Goal: Contribute content: Contribute content

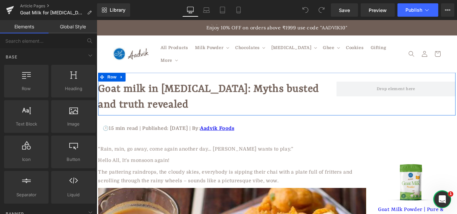
scroll to position [2557, 0]
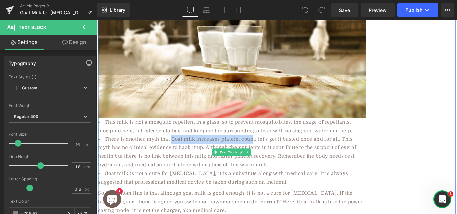
drag, startPoint x: 179, startPoint y: 129, endPoint x: 272, endPoint y: 129, distance: 92.6
click at [272, 149] on li "There is another myth that Goat milk increases platelet count; let's get it bus…" at bounding box center [248, 168] width 301 height 38
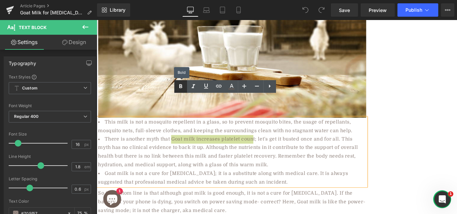
click at [179, 86] on icon at bounding box center [180, 86] width 3 height 4
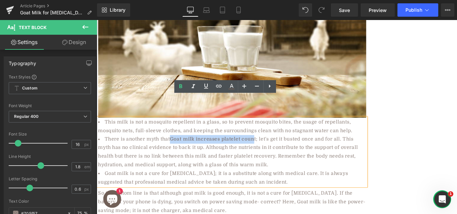
drag, startPoint x: 180, startPoint y: 130, endPoint x: 272, endPoint y: 131, distance: 92.6
click at [272, 151] on strong "Goat milk increases platelet coun" at bounding box center [226, 154] width 95 height 6
click at [277, 149] on li "There is another myth that Goat milk increases platelet coun t; let's get it bu…" at bounding box center [248, 168] width 301 height 38
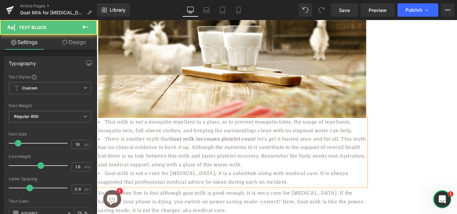
click at [298, 149] on li "There is another myth that Goat milk increases platelet coun t let's get it bus…" at bounding box center [248, 168] width 301 height 38
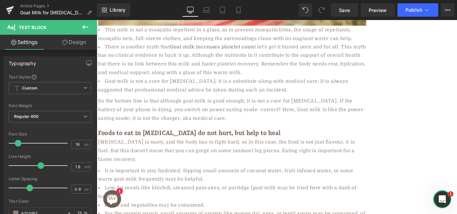
scroll to position [2616, 0]
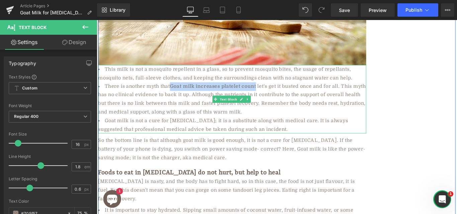
drag, startPoint x: 180, startPoint y: 70, endPoint x: 275, endPoint y: 70, distance: 95.6
click at [275, 90] on li "There is another myth that Goat milk increases platelet coun t let's get it bus…" at bounding box center [248, 109] width 301 height 38
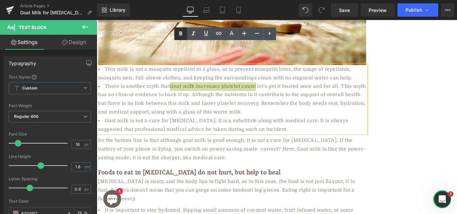
click at [183, 33] on icon at bounding box center [180, 34] width 8 height 8
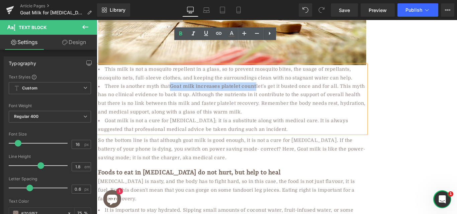
drag, startPoint x: 180, startPoint y: 71, endPoint x: 274, endPoint y: 67, distance: 94.0
click at [274, 92] on strong "Goat milk increases platelet count" at bounding box center [227, 95] width 97 height 6
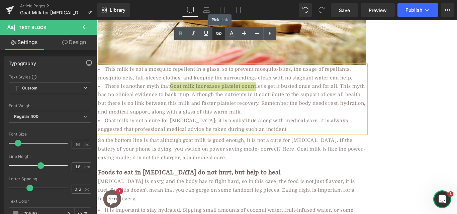
click at [215, 32] on icon at bounding box center [219, 33] width 8 height 8
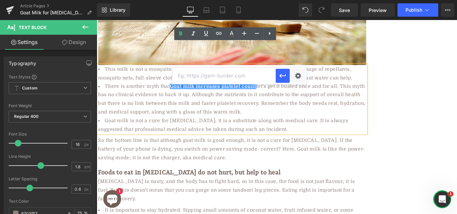
click at [223, 79] on input "text" at bounding box center [223, 76] width 103 height 17
paste input "https://aadvikfoods.com/products/goat-milk-powder"
type input "https://aadvikfoods.com/products/goat-milk-powder"
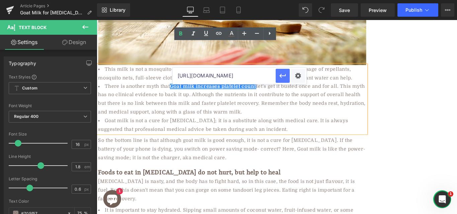
click at [282, 78] on icon "button" at bounding box center [282, 76] width 8 height 8
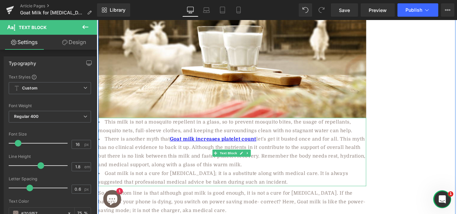
scroll to position [3676, 0]
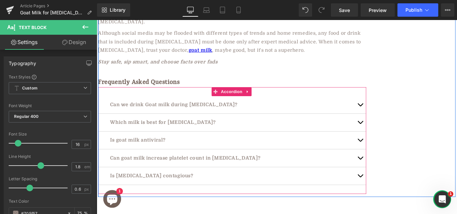
click at [389, 165] on button "button" at bounding box center [392, 175] width 13 height 20
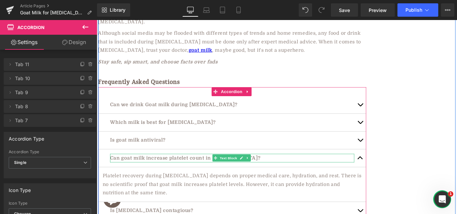
click at [223, 170] on p "Can goat milk increase platelet count in dengue?" at bounding box center [249, 175] width 274 height 10
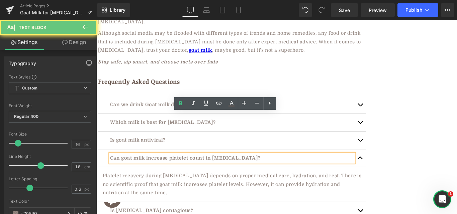
click at [216, 170] on p "Can goat milk increase platelet count in dengue?" at bounding box center [249, 175] width 274 height 10
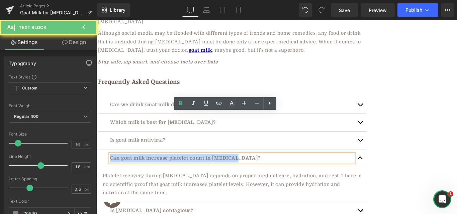
click at [216, 170] on p "Can goat milk increase platelet count in dengue?" at bounding box center [249, 175] width 274 height 10
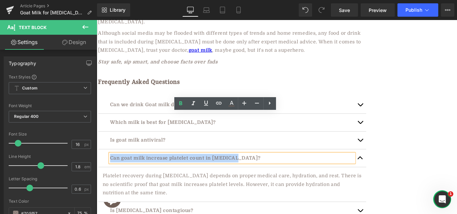
click at [205, 170] on div "Can goat milk increase platelet count in dengue?" at bounding box center [249, 175] width 274 height 10
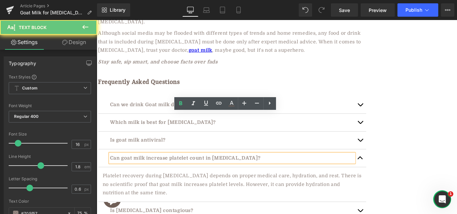
click at [205, 170] on div "Can goat milk increase platelet count in dengue?" at bounding box center [249, 175] width 274 height 10
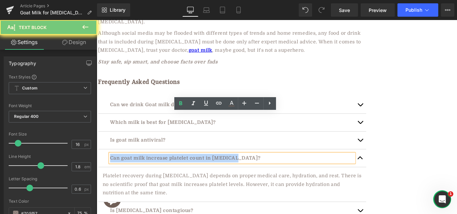
click at [205, 170] on div "Can goat milk increase platelet count in dengue?" at bounding box center [249, 175] width 274 height 10
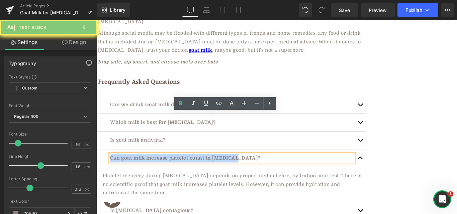
click at [205, 170] on div "Can goat milk increase platelet count in dengue?" at bounding box center [249, 175] width 274 height 10
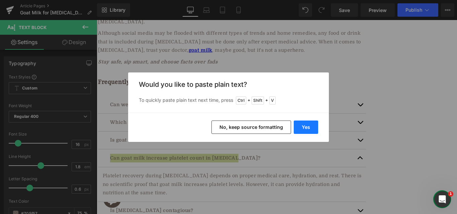
click at [312, 124] on button "Yes" at bounding box center [305, 127] width 24 height 13
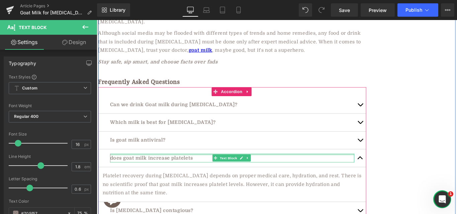
click at [125, 170] on div at bounding box center [249, 171] width 274 height 2
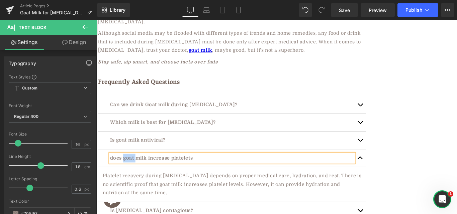
click at [125, 170] on p "does goat milk increase platelets" at bounding box center [249, 175] width 274 height 10
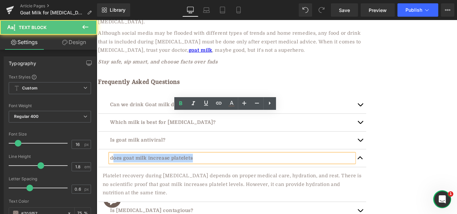
drag, startPoint x: 113, startPoint y: 128, endPoint x: 109, endPoint y: 128, distance: 4.0
click at [112, 170] on div "does goat milk increase platelets" at bounding box center [249, 175] width 274 height 10
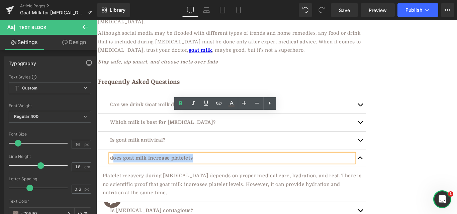
click at [122, 170] on p "does goat milk increase platelets" at bounding box center [249, 175] width 274 height 10
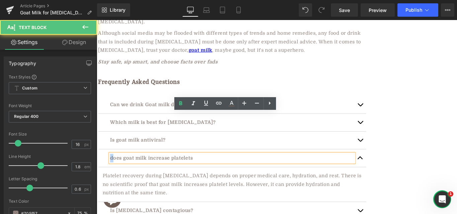
drag, startPoint x: 113, startPoint y: 127, endPoint x: 110, endPoint y: 127, distance: 3.7
click at [112, 170] on p "does goat milk increase platelets" at bounding box center [249, 175] width 274 height 10
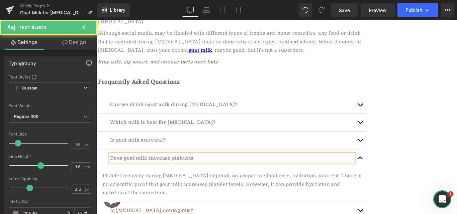
click at [208, 170] on p "Does goat milk increase platelets" at bounding box center [249, 175] width 274 height 10
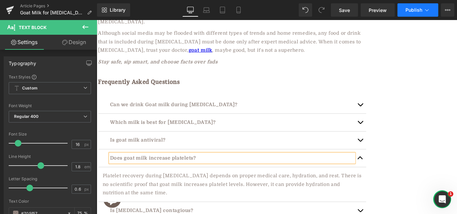
click at [414, 10] on span "Publish" at bounding box center [413, 9] width 17 height 5
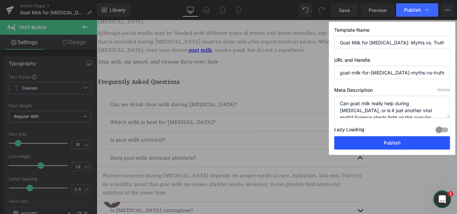
click at [363, 141] on button "Publish" at bounding box center [392, 142] width 116 height 13
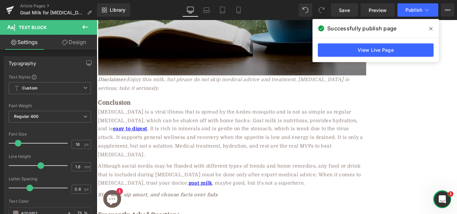
scroll to position [3497, 0]
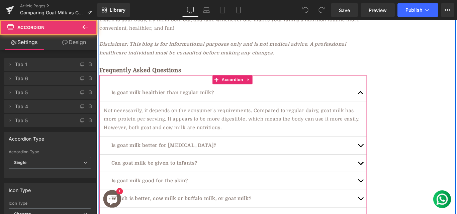
click at [314, 97] on p "Is goat milk healthier than regular milk?" at bounding box center [249, 102] width 273 height 10
click at [389, 92] on button "button" at bounding box center [392, 102] width 13 height 20
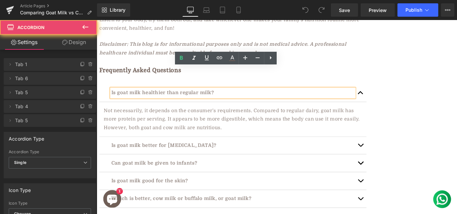
click at [393, 104] on span "button" at bounding box center [393, 104] width 0 height 0
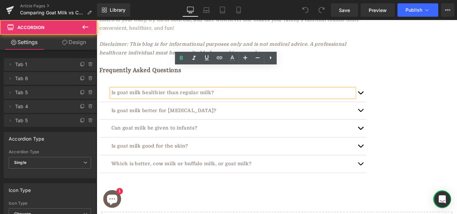
click at [154, 82] on div "Is goat milk healthier than regular milk? Text Block Not necessarily, it depend…" at bounding box center [250, 142] width 300 height 120
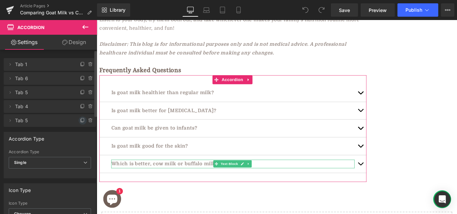
click at [80, 120] on icon at bounding box center [82, 120] width 5 height 5
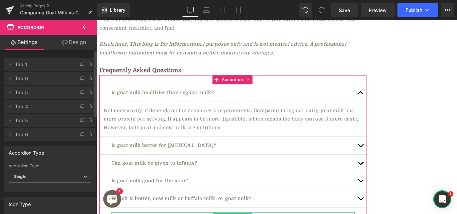
click at [62, 132] on span "Tab 6" at bounding box center [43, 134] width 56 height 13
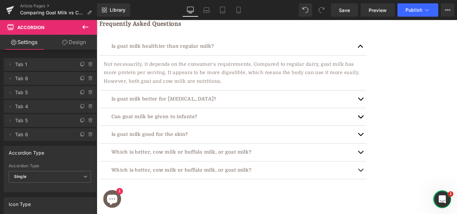
scroll to position [2829, 0]
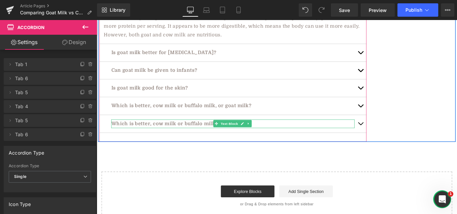
click at [159, 132] on p "Which is better, cow milk or buffalo milk, or goat milk?" at bounding box center [249, 137] width 273 height 10
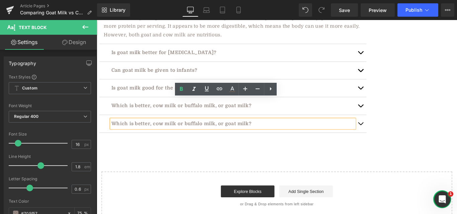
click at [391, 127] on button "button" at bounding box center [392, 137] width 13 height 20
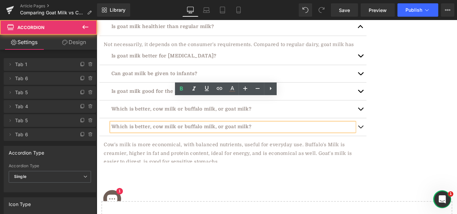
scroll to position [2790, 0]
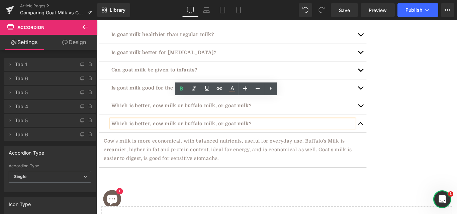
click at [308, 132] on p "Which is better, cow milk or buffalo milk, or goat milk?" at bounding box center [249, 137] width 273 height 10
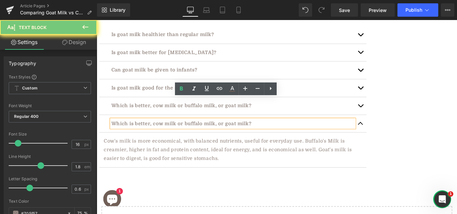
click at [308, 132] on p "Which is better, cow milk or buffalo milk, or goat milk?" at bounding box center [249, 137] width 273 height 10
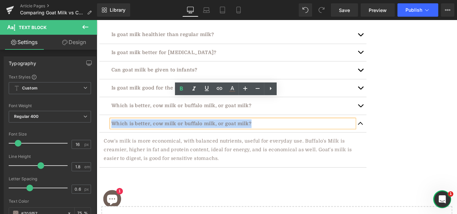
paste div
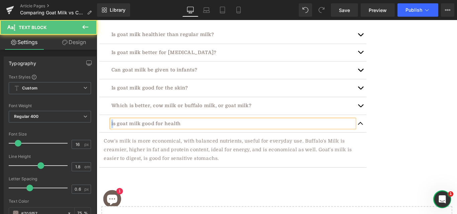
drag, startPoint x: 113, startPoint y: 110, endPoint x: 108, endPoint y: 112, distance: 4.9
click at [108, 127] on div "is goat milk good for health Text Block" at bounding box center [250, 137] width 300 height 20
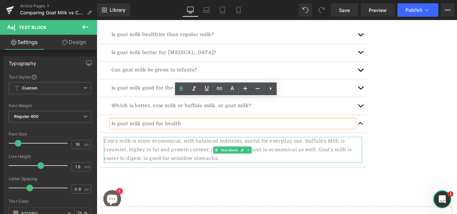
click at [152, 153] on span "Cow's milk is more economical, with balanced nutrients, useful for everyday use…" at bounding box center [244, 165] width 278 height 25
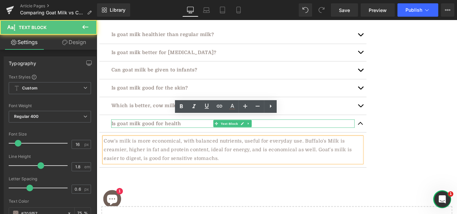
click at [128, 132] on p "Is goat milk good for health" at bounding box center [249, 137] width 273 height 10
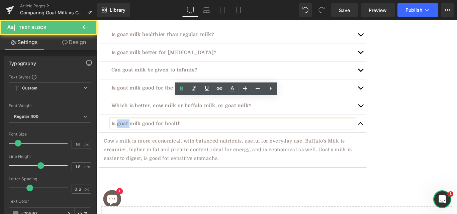
click at [128, 132] on p "Is goat milk good for health" at bounding box center [249, 137] width 273 height 10
copy p "Is goat milk good for health"
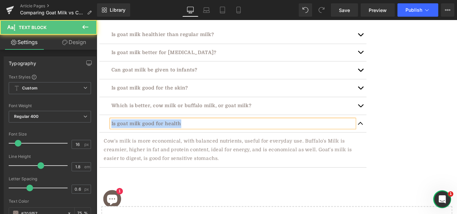
click at [206, 132] on p "Is goat milk good for health" at bounding box center [249, 137] width 273 height 10
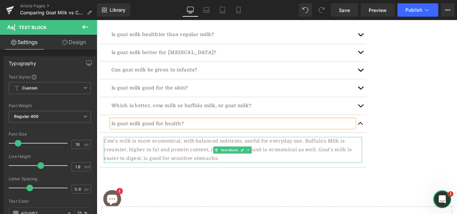
click at [174, 153] on span "Cow's milk is more economical, with balanced nutrients, useful for everyday use…" at bounding box center [244, 165] width 278 height 25
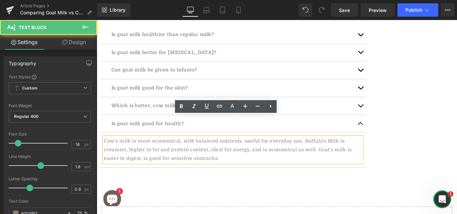
click at [178, 153] on span "Cow's milk is more economical, with balanced nutrients, useful for everyday use…" at bounding box center [244, 165] width 278 height 25
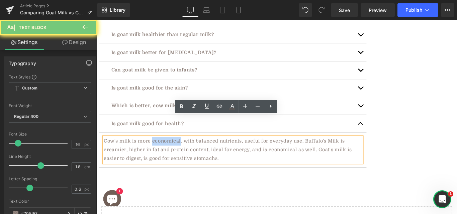
click at [179, 153] on span "Cow's milk is more economical, with balanced nutrients, useful for everyday use…" at bounding box center [244, 165] width 278 height 25
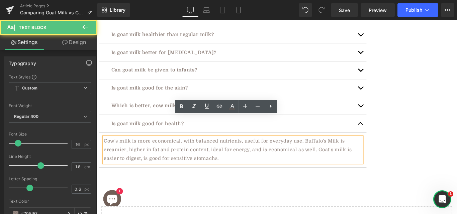
click at [179, 153] on span "Cow's milk is more economical, with balanced nutrients, useful for everyday use…" at bounding box center [244, 165] width 278 height 25
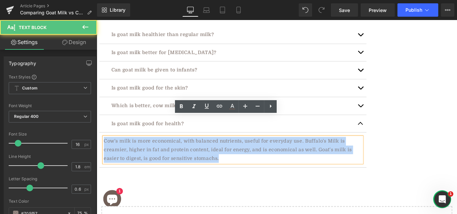
click at [179, 153] on span "Cow's milk is more economical, with balanced nutrients, useful for everyday use…" at bounding box center [244, 165] width 278 height 25
paste div "To enrich screen reader interactions, please activate Accessibility in Grammarl…"
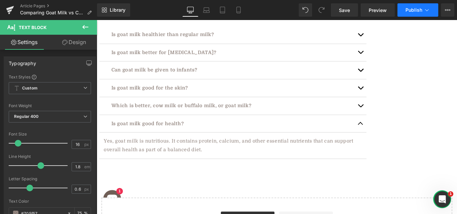
click at [419, 6] on button "Publish" at bounding box center [417, 9] width 41 height 13
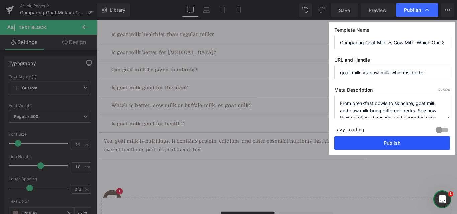
click at [399, 144] on button "Publish" at bounding box center [392, 142] width 116 height 13
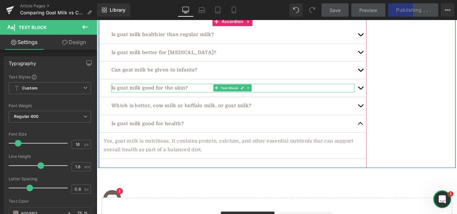
click at [176, 92] on p "Is goat milk good for the skin?" at bounding box center [249, 97] width 273 height 10
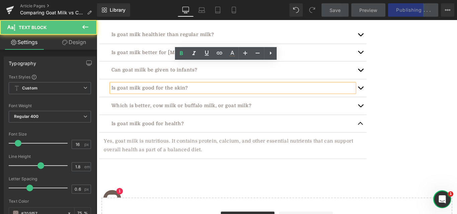
click at [176, 92] on p "Is goat milk good for the skin?" at bounding box center [249, 97] width 273 height 10
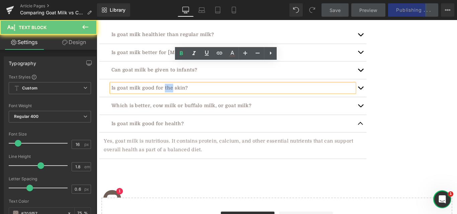
click at [176, 92] on p "Is goat milk good for the skin?" at bounding box center [249, 97] width 273 height 10
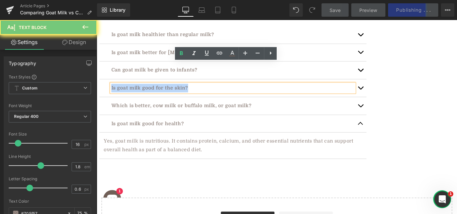
click at [176, 92] on p "Is goat milk good for the skin?" at bounding box center [249, 97] width 273 height 10
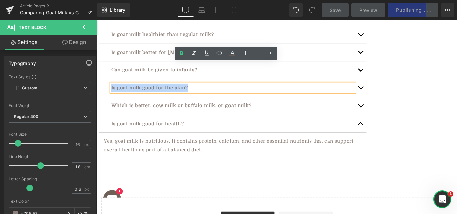
click at [388, 87] on button "button" at bounding box center [392, 97] width 13 height 20
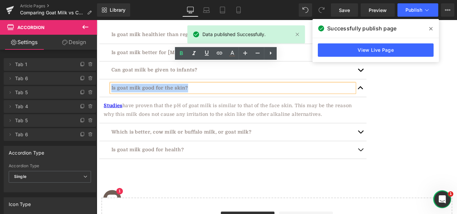
click at [204, 92] on p "Is goat milk good for the skin?" at bounding box center [249, 97] width 273 height 10
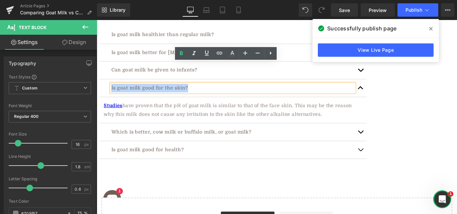
paste div
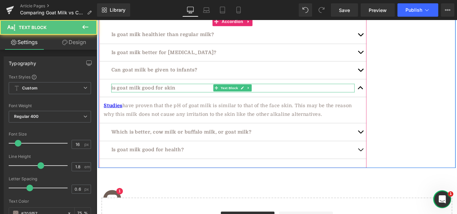
click at [114, 92] on p "is goat milk good for skin" at bounding box center [249, 97] width 273 height 10
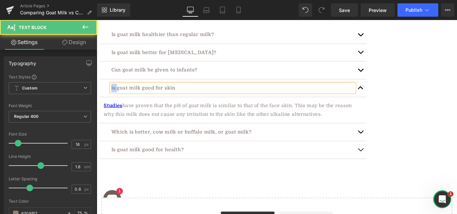
click at [114, 92] on p "is goat milk good for skin" at bounding box center [249, 97] width 273 height 10
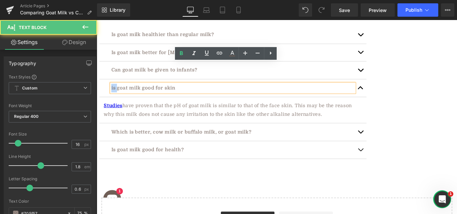
click at [113, 92] on p "is goat milk good for skin" at bounding box center [249, 97] width 273 height 10
drag, startPoint x: 113, startPoint y: 72, endPoint x: 107, endPoint y: 73, distance: 5.7
click at [107, 87] on div "is goat milk good for skin Text Block" at bounding box center [250, 97] width 300 height 20
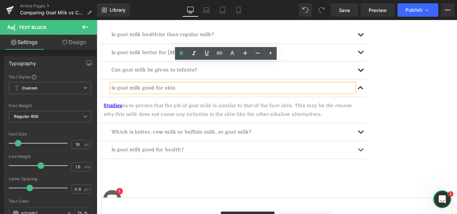
click at [193, 92] on p "Is goat milk good for skin" at bounding box center [249, 97] width 273 height 10
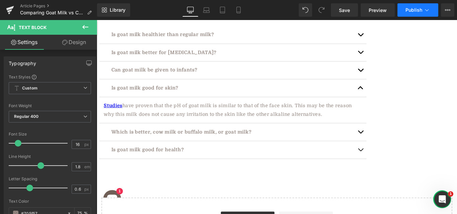
click at [412, 13] on button "Publish" at bounding box center [417, 9] width 41 height 13
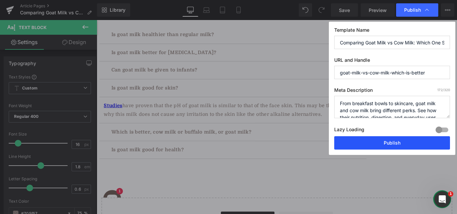
click at [374, 144] on button "Publish" at bounding box center [392, 142] width 116 height 13
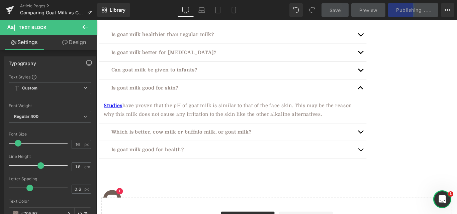
scroll to position [2732, 0]
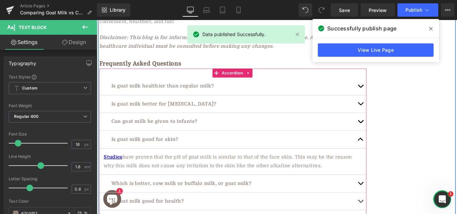
click at [389, 125] on button "button" at bounding box center [392, 135] width 13 height 20
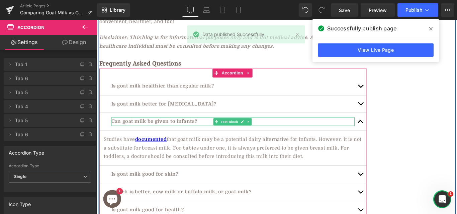
click at [143, 130] on p "Can goat milk be given to infants?" at bounding box center [249, 135] width 273 height 10
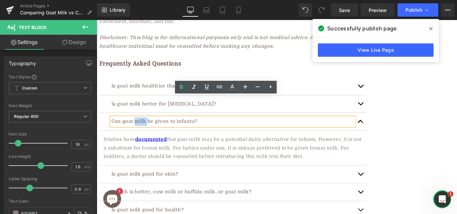
click at [152, 130] on p "Can goat milk be given to infants?" at bounding box center [249, 135] width 273 height 10
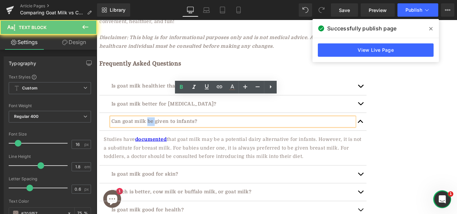
click at [152, 130] on p "Can goat milk be given to infants?" at bounding box center [249, 135] width 273 height 10
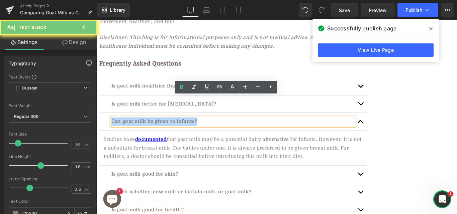
click at [152, 130] on p "Can goat milk be given to infants?" at bounding box center [249, 135] width 273 height 10
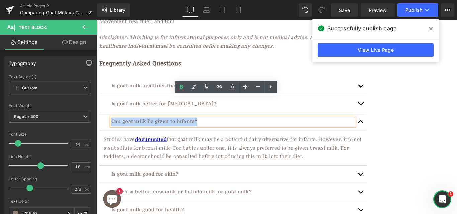
paste div
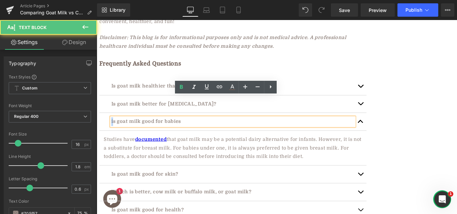
drag, startPoint x: 113, startPoint y: 110, endPoint x: 107, endPoint y: 112, distance: 6.6
click at [107, 125] on div "is goat milk good for babies Text Block" at bounding box center [250, 135] width 300 height 20
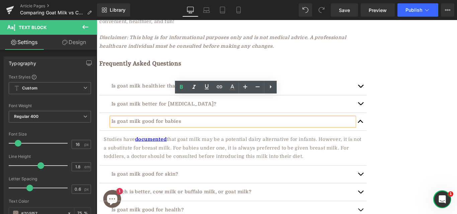
click at [193, 130] on p "Is goat milk good for babies" at bounding box center [249, 135] width 273 height 10
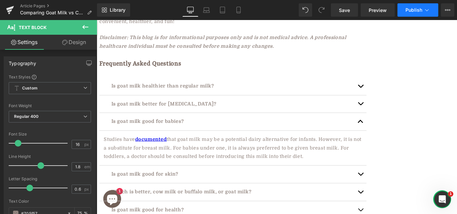
click at [409, 6] on button "Publish" at bounding box center [417, 9] width 41 height 13
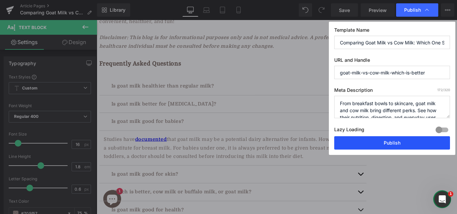
click at [371, 140] on button "Publish" at bounding box center [392, 142] width 116 height 13
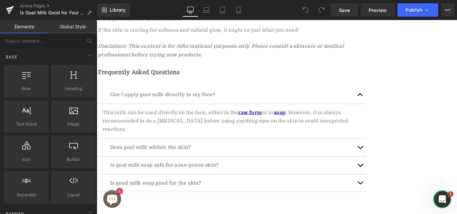
scroll to position [1889, 0]
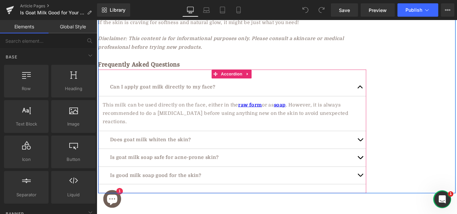
click at [389, 145] on button "button" at bounding box center [392, 155] width 13 height 20
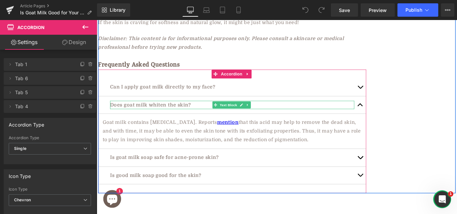
click at [144, 111] on p "Does goat milk whiten the skin?" at bounding box center [249, 116] width 274 height 10
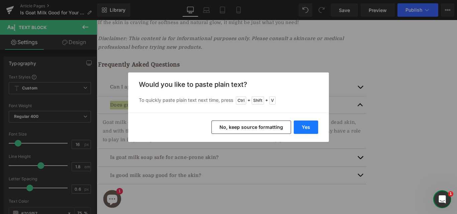
click at [305, 127] on button "Yes" at bounding box center [305, 127] width 24 height 13
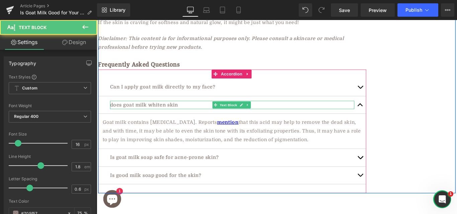
click at [132, 111] on p "does goat milk whiten skin" at bounding box center [249, 116] width 274 height 10
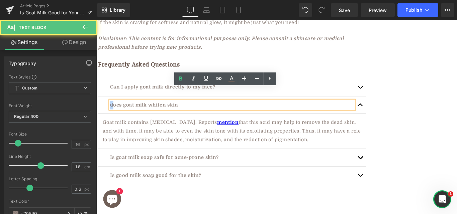
drag, startPoint x: 113, startPoint y: 99, endPoint x: 105, endPoint y: 100, distance: 8.2
click at [105, 106] on div "does goat milk whiten skin Text Block" at bounding box center [248, 116] width 301 height 20
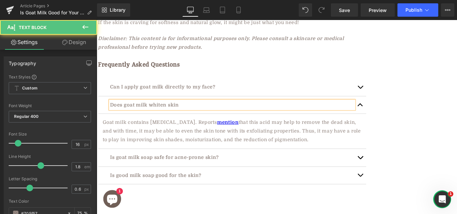
click at [196, 111] on p "Does goat milk whiten skin" at bounding box center [249, 116] width 274 height 10
click at [173, 111] on p "Does goat milk whiten skin?" at bounding box center [249, 116] width 274 height 10
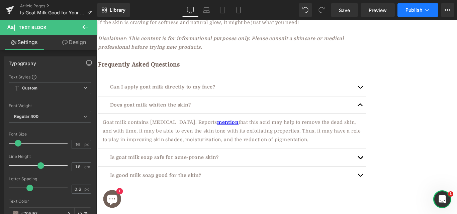
click at [413, 16] on button "Publish" at bounding box center [417, 9] width 41 height 13
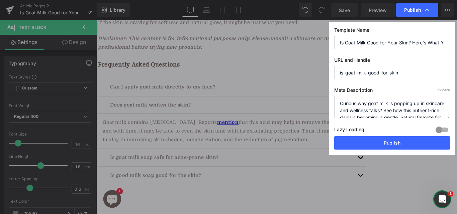
click at [360, 150] on div "Template Name Is Goat Milk Good for Your Skin? Here’s What You Should Know URL …" at bounding box center [392, 88] width 126 height 133
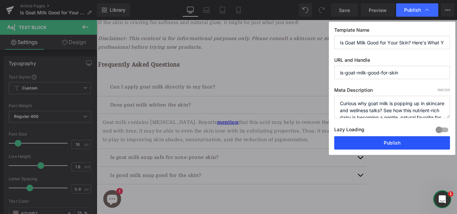
click at [356, 142] on button "Publish" at bounding box center [392, 142] width 116 height 13
